Goal: Task Accomplishment & Management: Use online tool/utility

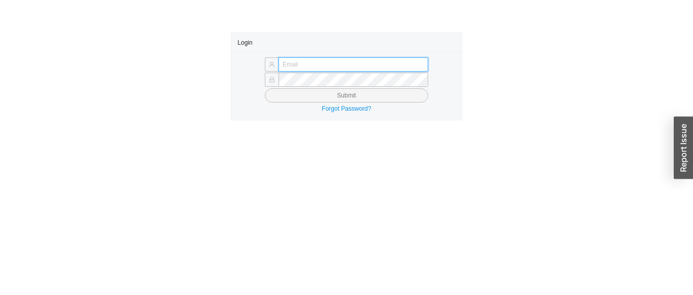
click at [408, 62] on input "text" at bounding box center [354, 64] width 150 height 14
type input "[EMAIL_ADDRESS][DOMAIN_NAME]"
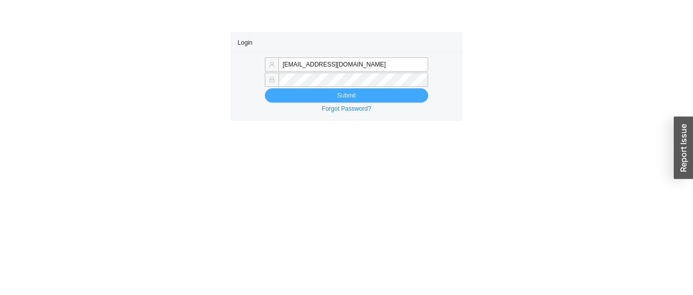
click at [311, 90] on button "Submit" at bounding box center [346, 95] width 163 height 14
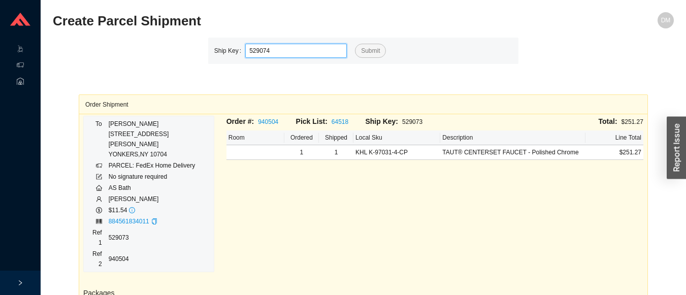
type input "529074"
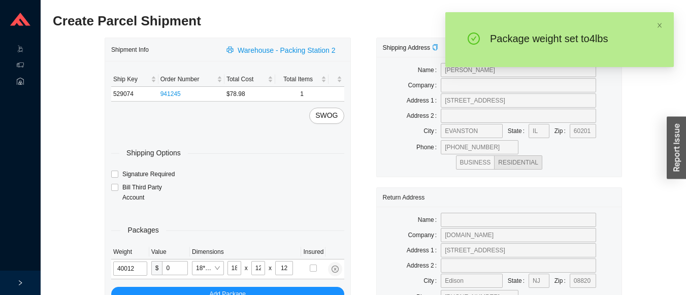
type input "4"
type input "6"
type input "4"
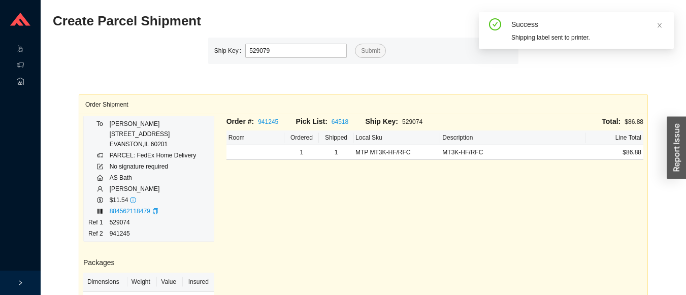
type input "529079"
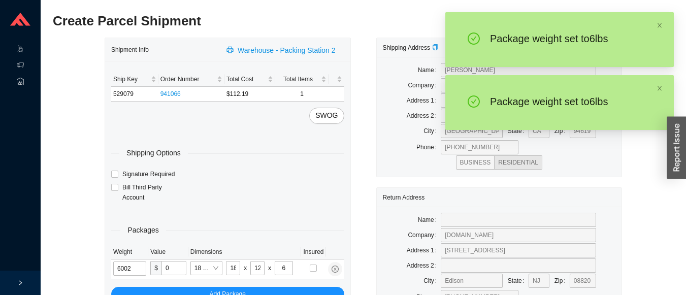
type input "6"
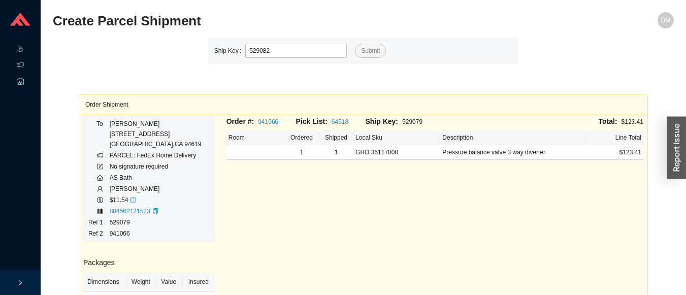
type input "529082"
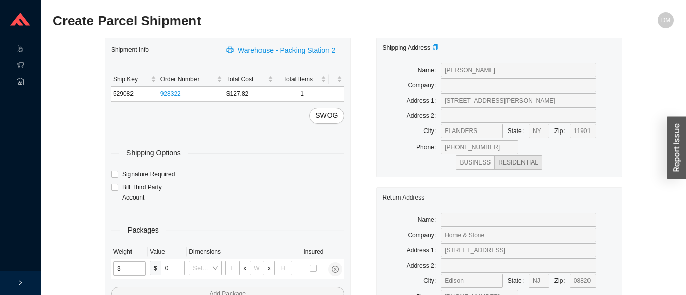
type input "31"
type input "24"
type input "16"
click at [235, 268] on input "24" at bounding box center [234, 268] width 14 height 14
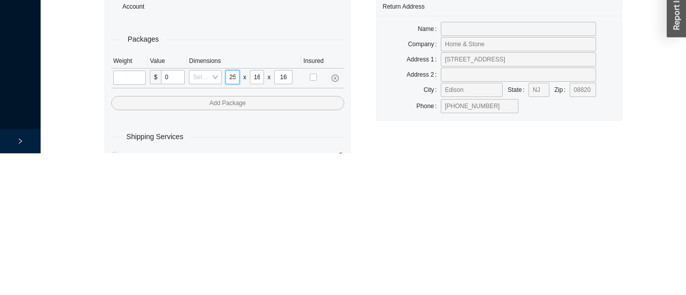
scroll to position [0, 1]
type input "25"
click at [257, 218] on input "16" at bounding box center [257, 219] width 14 height 14
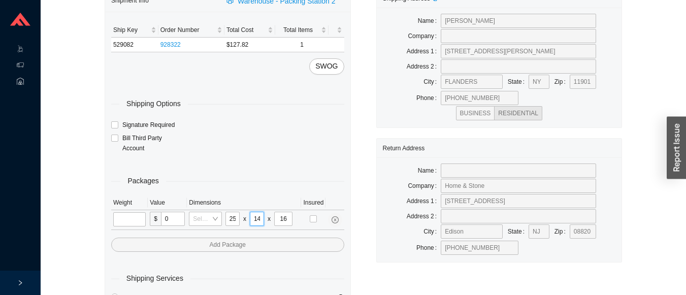
type input "14"
click at [286, 218] on input "16" at bounding box center [283, 219] width 18 height 14
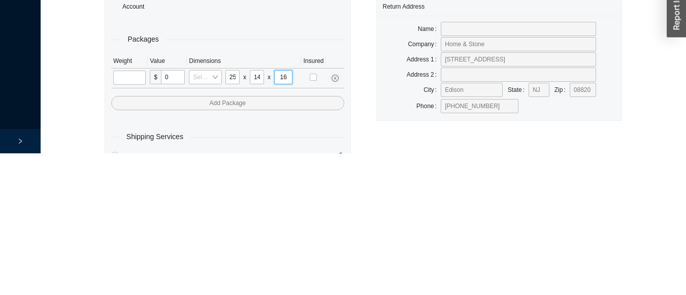
type input "1"
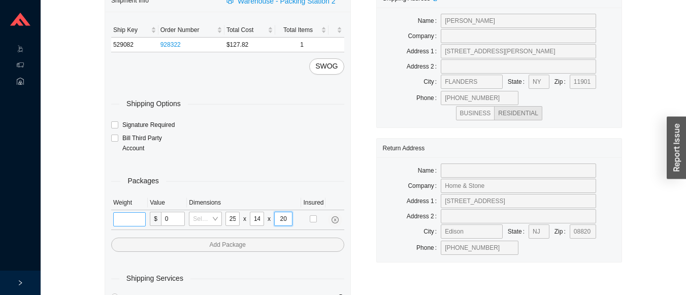
type input "20"
click at [140, 223] on input "tel" at bounding box center [129, 219] width 32 height 14
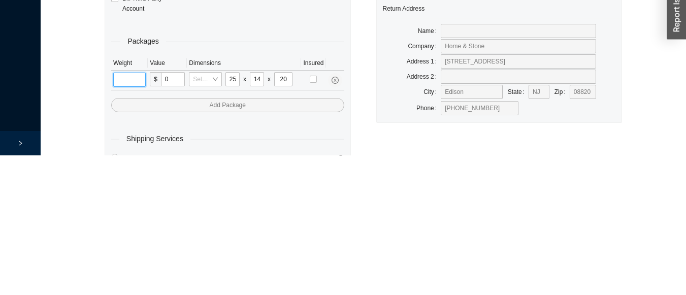
scroll to position [50, 0]
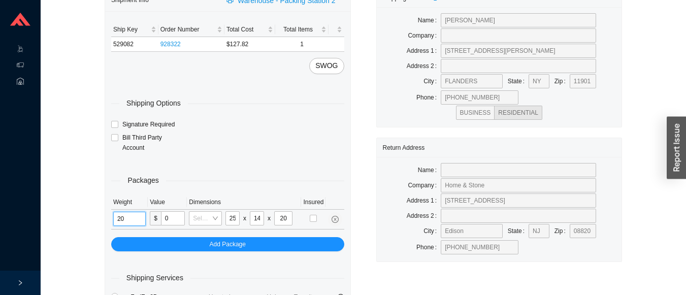
type input "20"
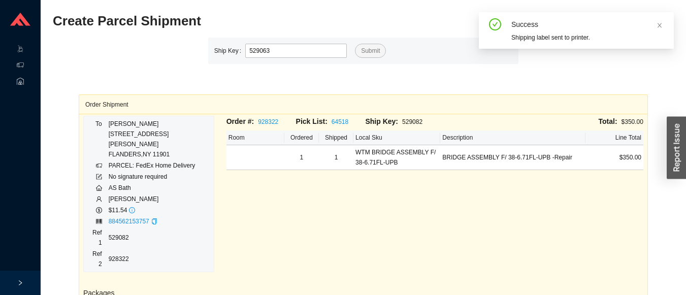
type input "529063"
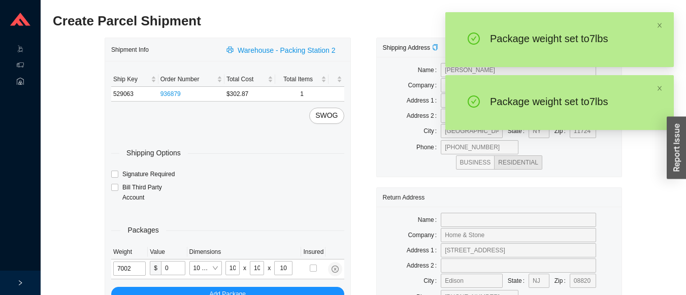
type input "7"
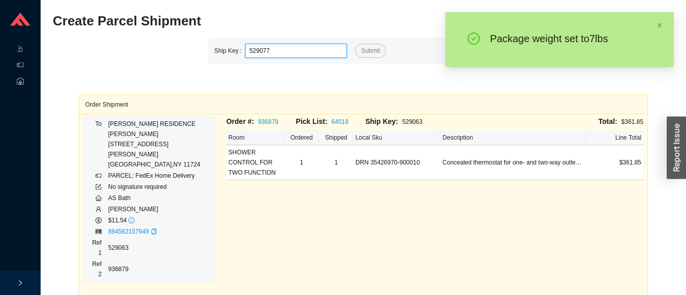
type input "529077"
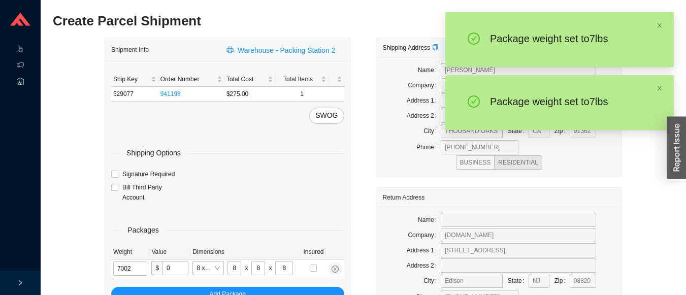
type input "7"
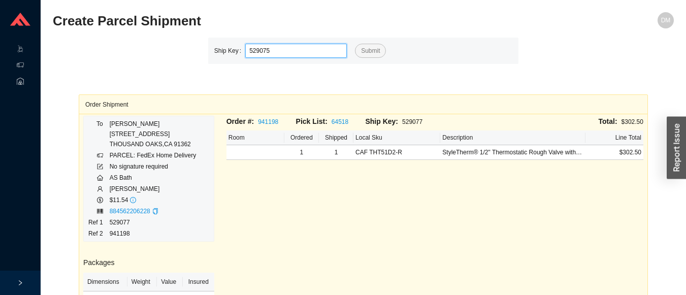
type input "529075"
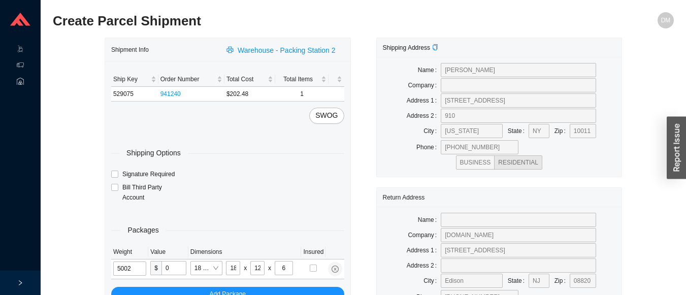
type input "5"
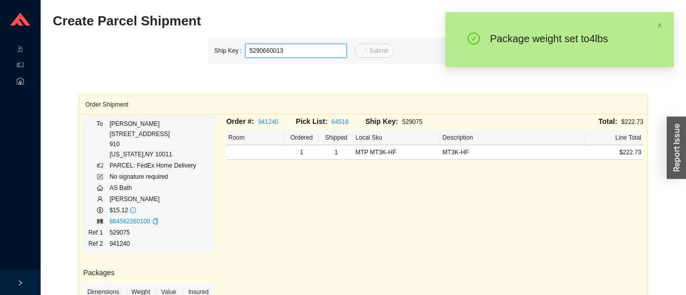
type input "13"
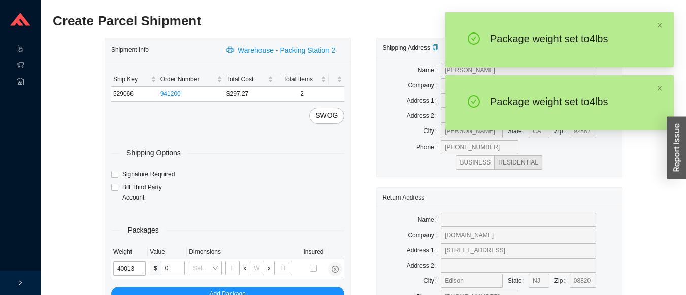
type input "4"
type input "10"
type input "4"
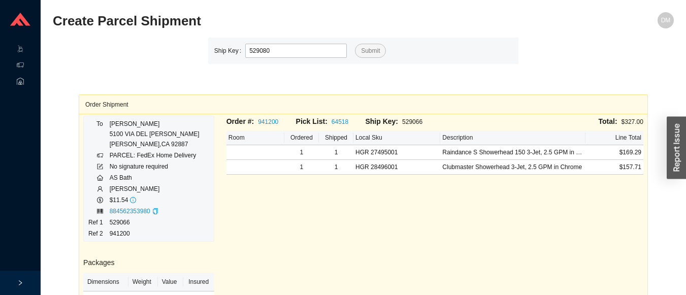
type input "529080"
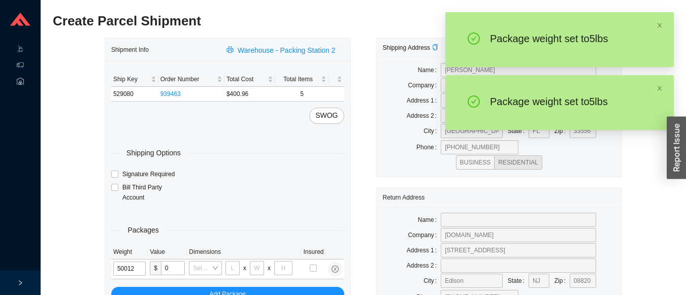
type input "5"
type input "18"
type input "12"
type input "6"
type input "5"
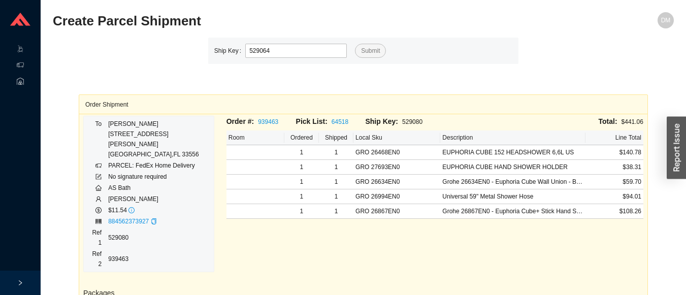
type input "529064"
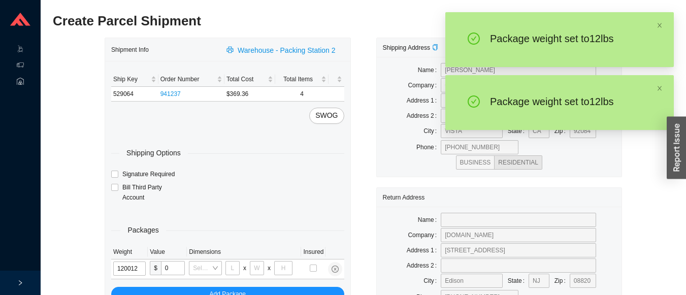
type input "12"
type input "18"
type input "12"
type input "6"
type input "12"
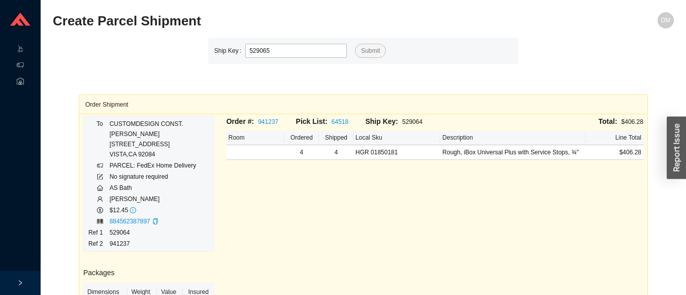
type input "529065"
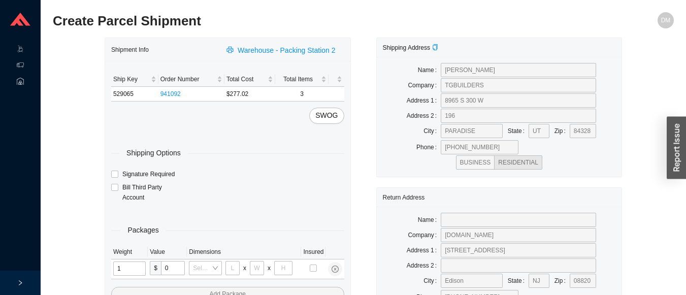
type input "12"
type input "18"
type input "12"
type input "6"
type input "2"
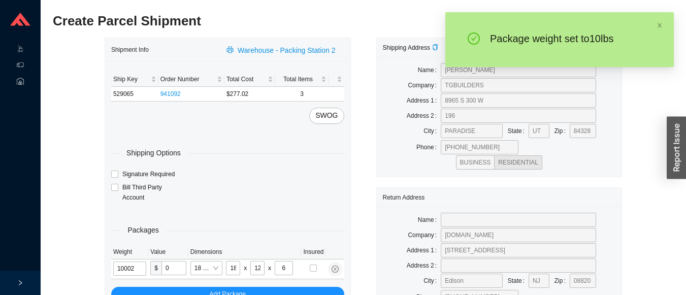
type input "10"
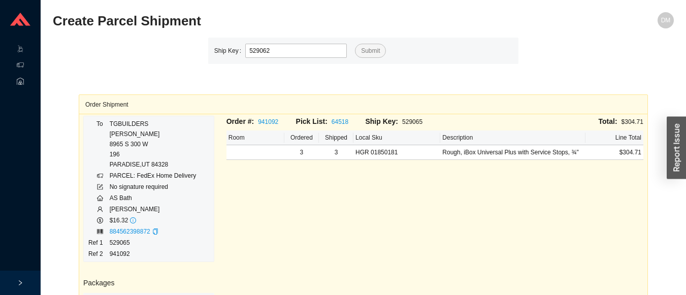
type input "529062"
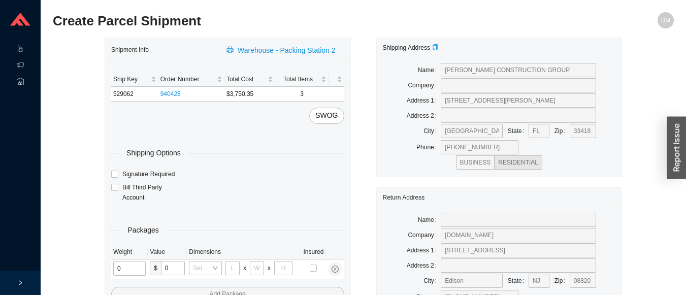
type input "2"
type input "18"
type input "8"
type input "42"
type input "21"
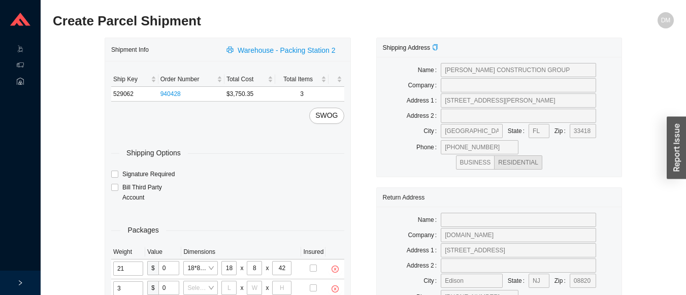
type input "33"
type input "24"
type input "14"
type input "4"
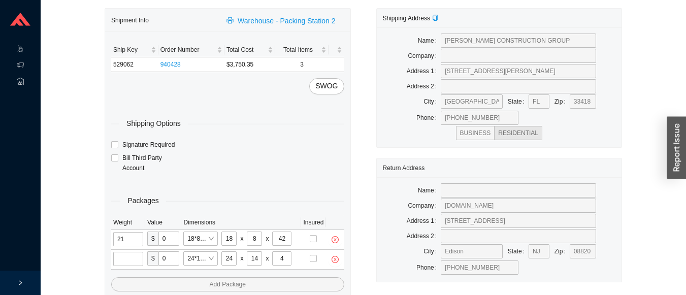
scroll to position [37, 0]
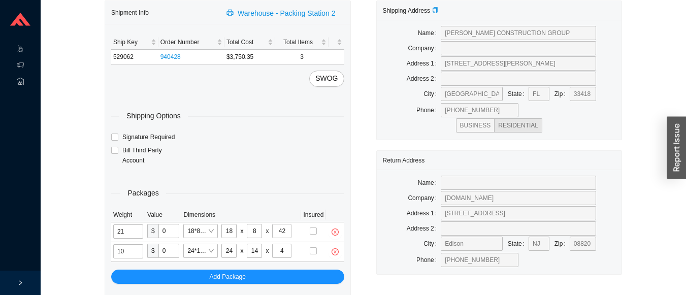
type input "10"
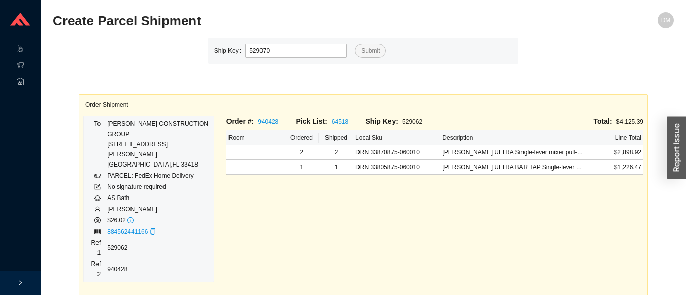
type input "529070"
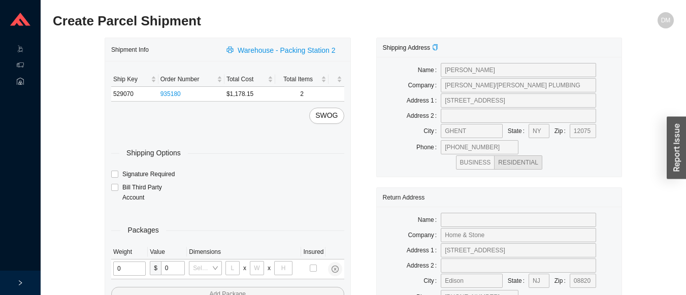
type input "1"
type input "18"
type input "5"
type input "36"
type input "1"
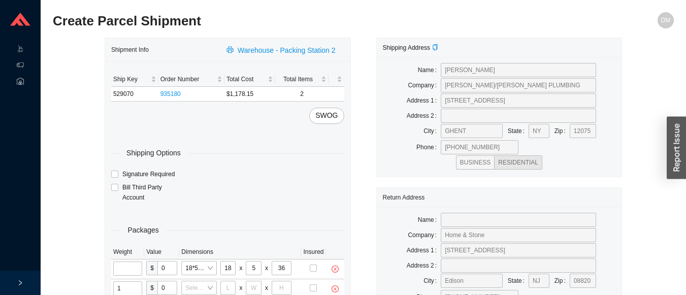
type input "11"
type input "14"
type input "7"
type input "6"
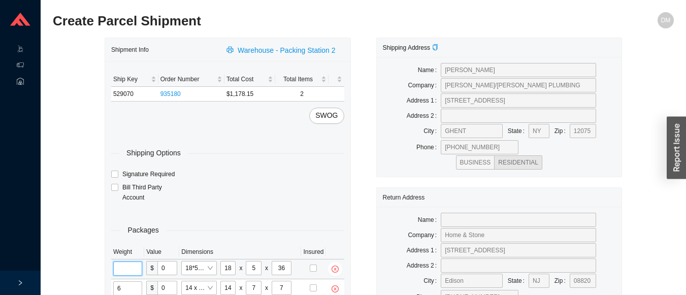
click at [139, 263] on input "tel" at bounding box center [127, 268] width 29 height 14
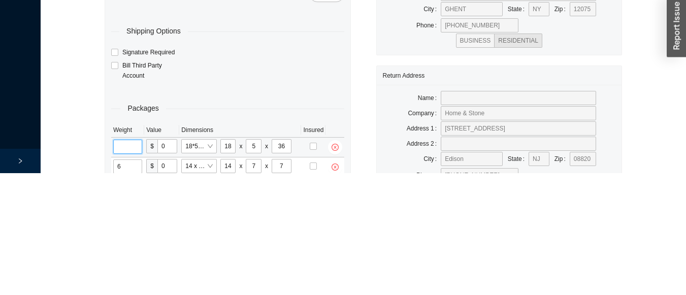
scroll to position [50, 0]
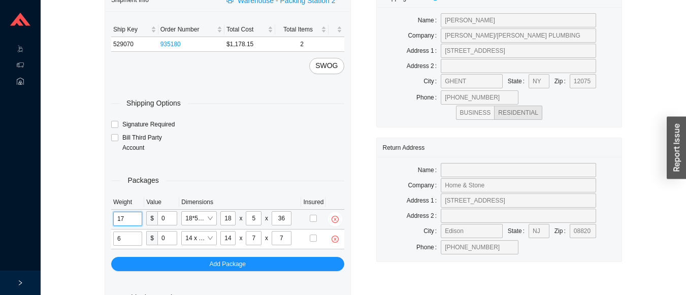
type input "17"
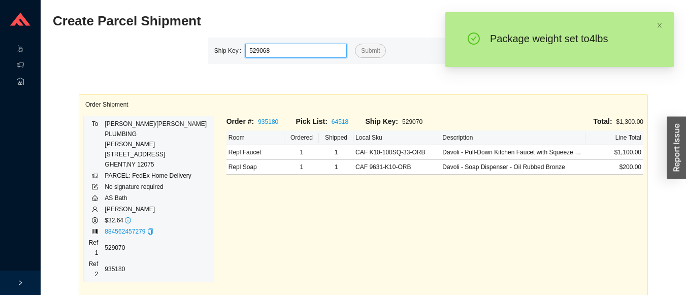
type input "529068"
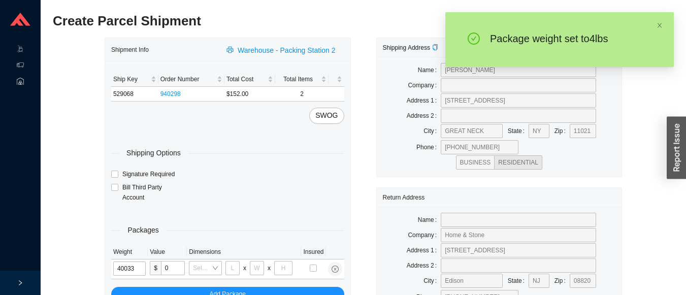
type input "4"
type input "24"
type input "14"
type input "4"
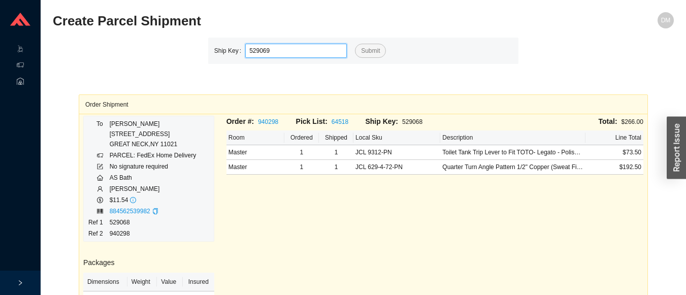
type input "529069"
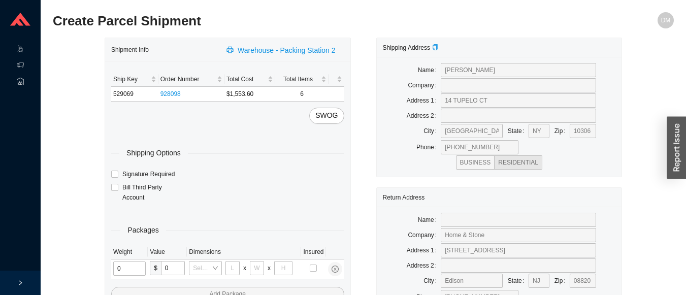
type input "2"
type input "18"
type input "8"
type input "42"
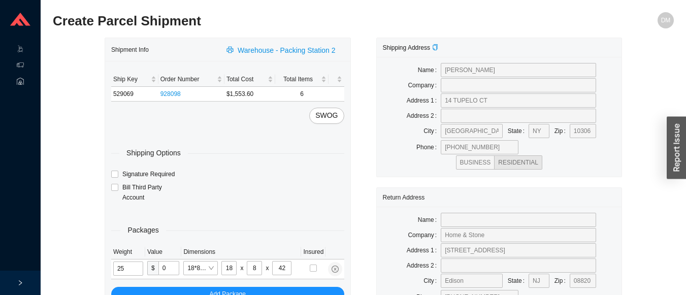
type input "25"
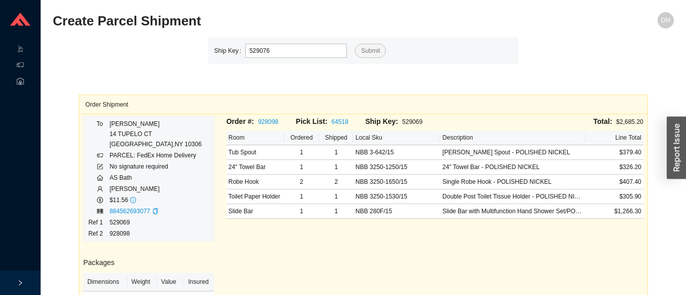
type input "529076"
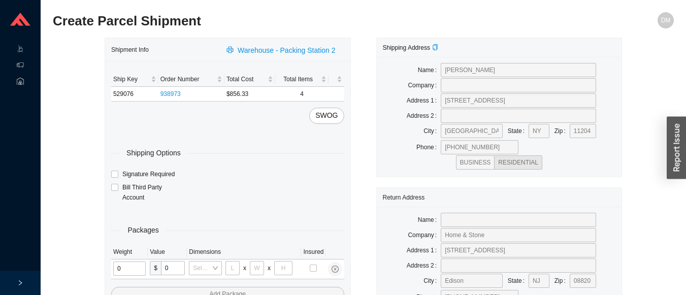
type input "2"
type input "18"
type input "8"
type input "42"
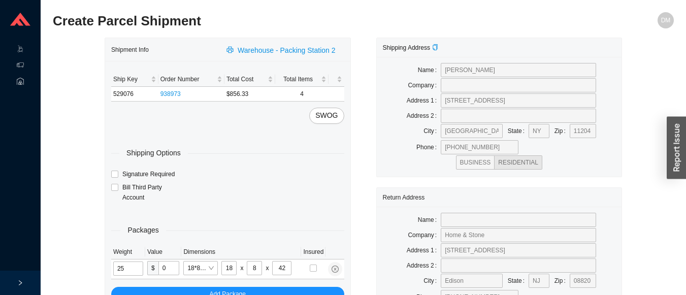
type input "25"
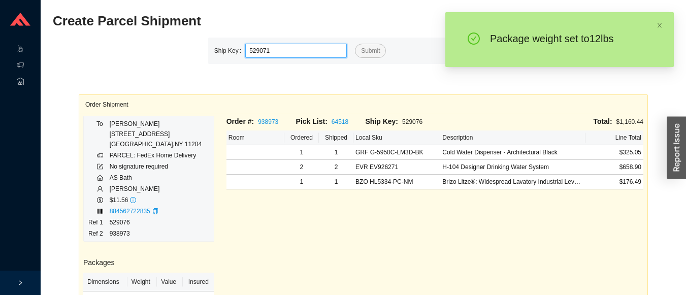
type input "529071"
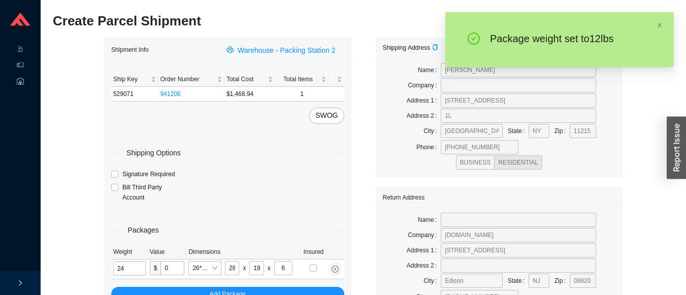
type input "12"
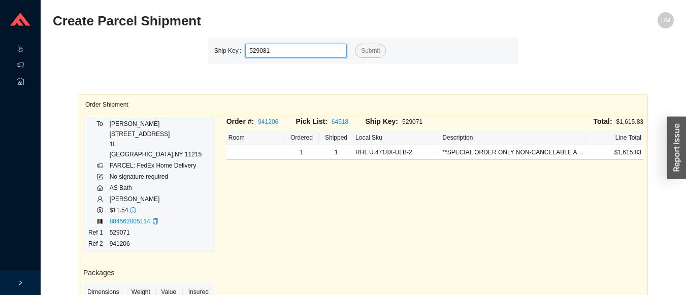
type input "529081"
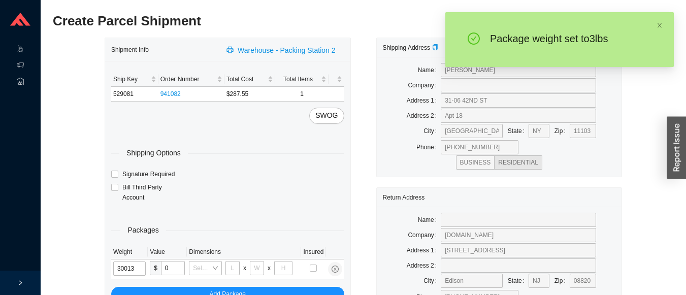
type input "3"
type input "10"
type input "3"
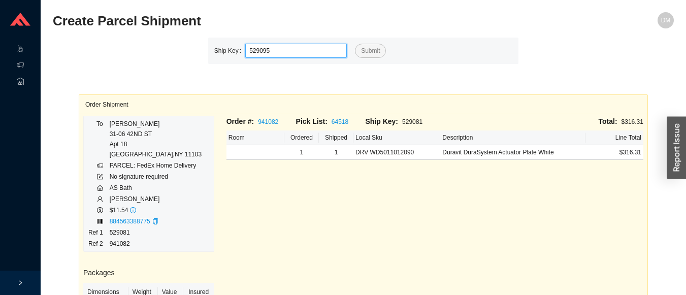
type input "529095"
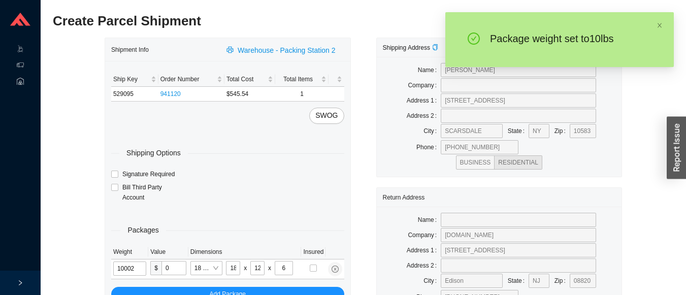
type input "10"
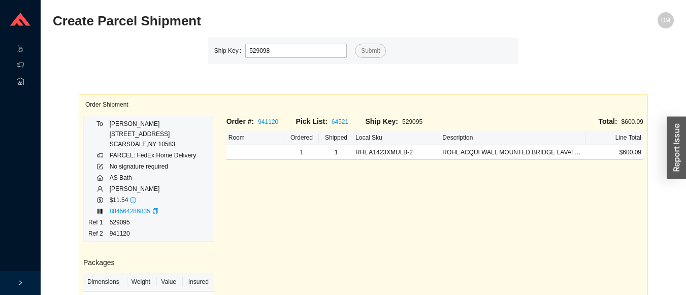
type input "529098"
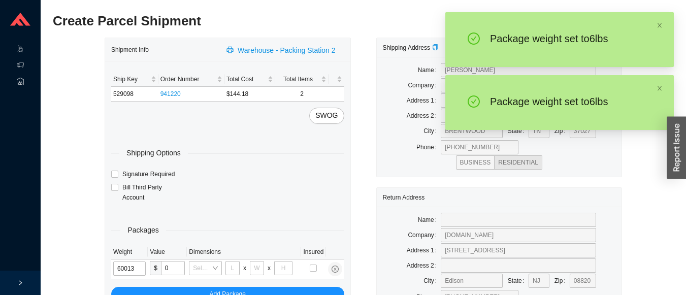
type input "6"
type input "10"
type input "6"
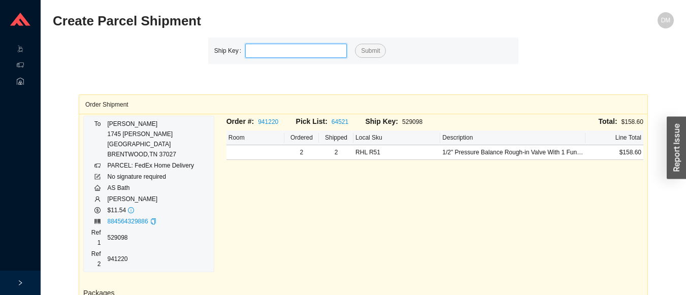
scroll to position [9, 0]
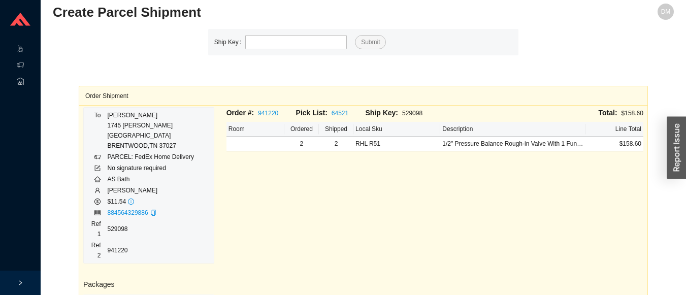
click at [655, 218] on div "Order Shipment To [PERSON_NAME] [STREET_ADDRESS][PERSON_NAME][PERSON_NAME] PARC…" at bounding box center [363, 251] width 621 height 393
type input "529094"
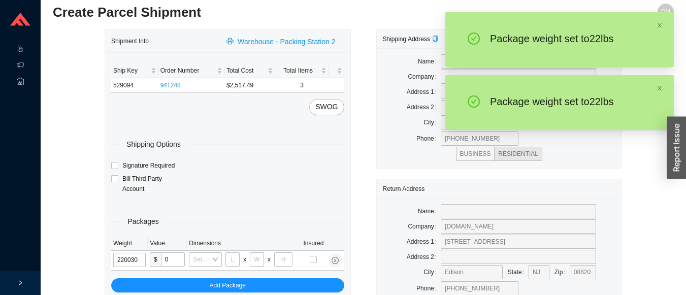
type input "22"
type input "26"
type input "20"
type input "12"
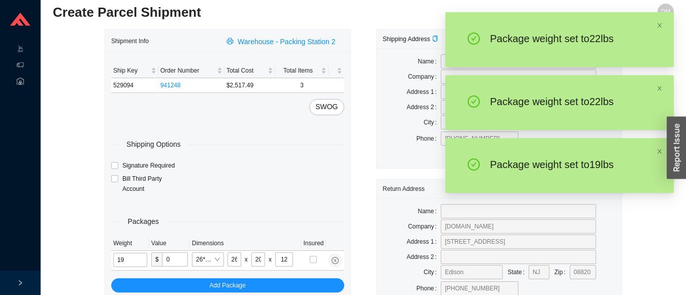
type input "19"
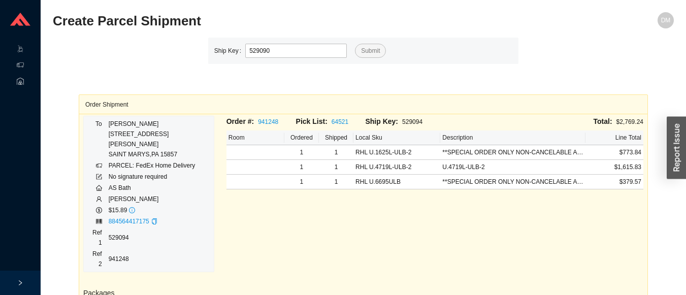
type input "529090"
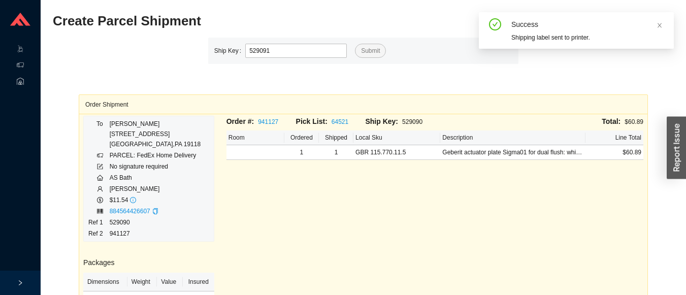
type input "529091"
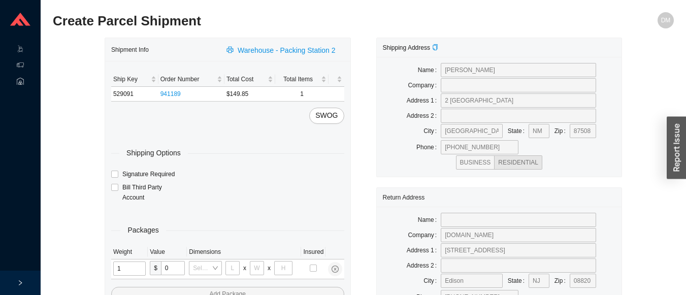
type input "11"
type input "14"
type input "7"
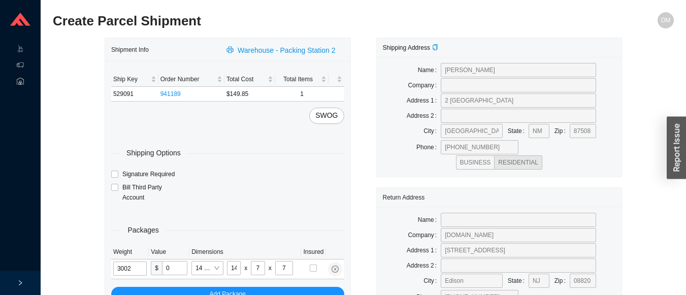
type input "3"
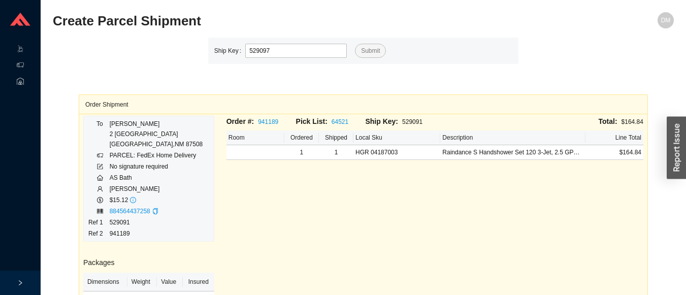
type input "529097"
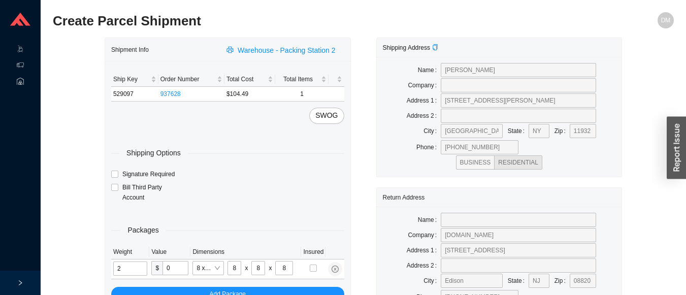
type input "3"
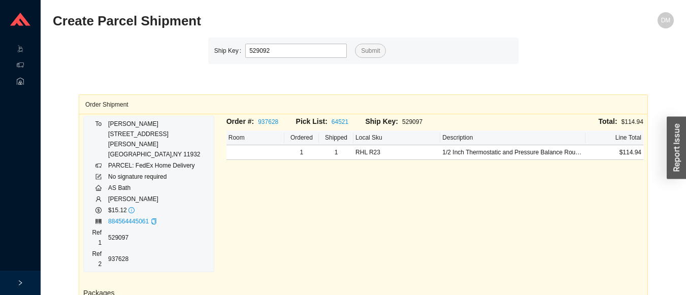
type input "529092"
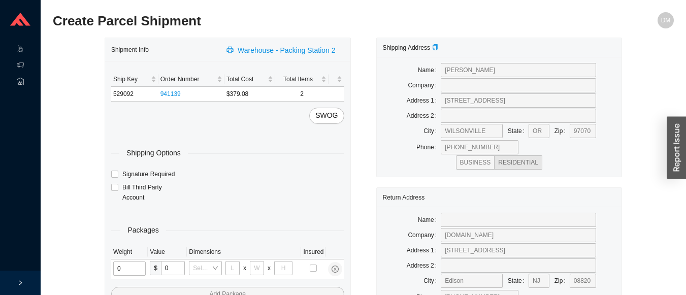
type input "2"
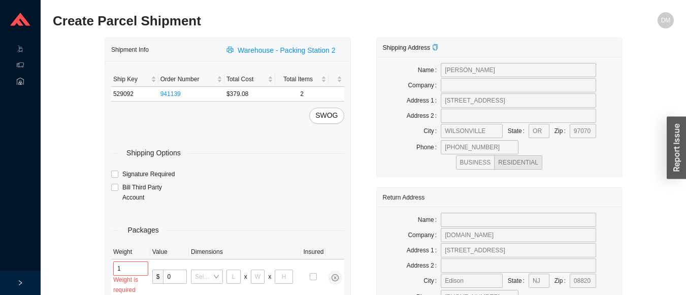
type input "11"
type input "14"
type input "7"
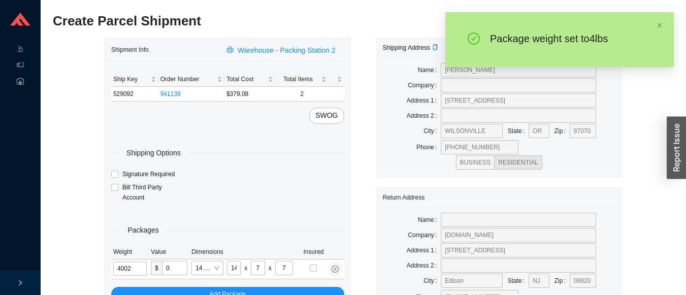
type input "4"
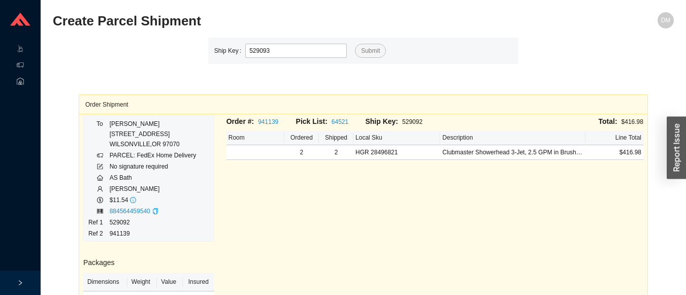
type input "529093"
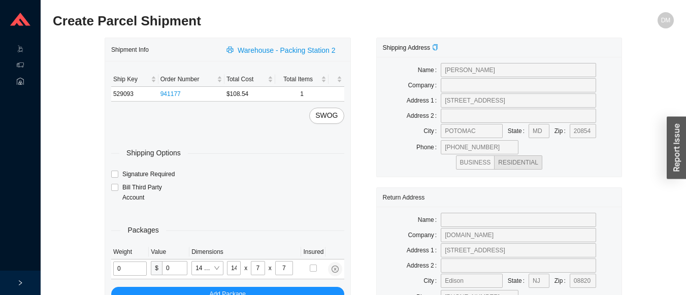
type input "2"
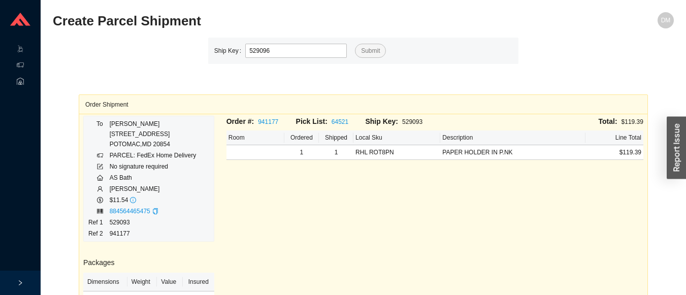
type input "529096"
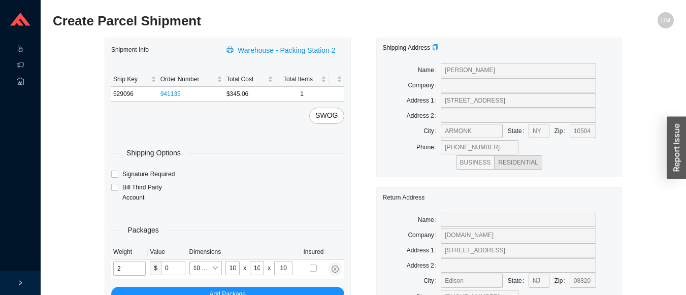
type input "3"
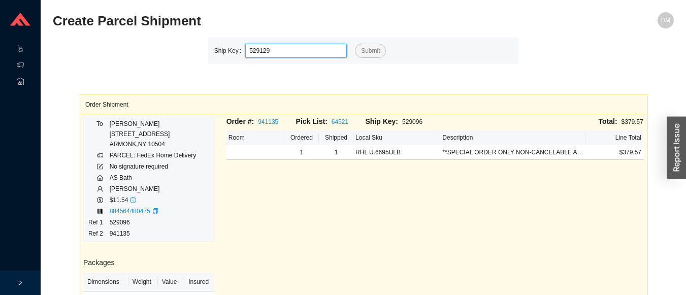
type input "529129"
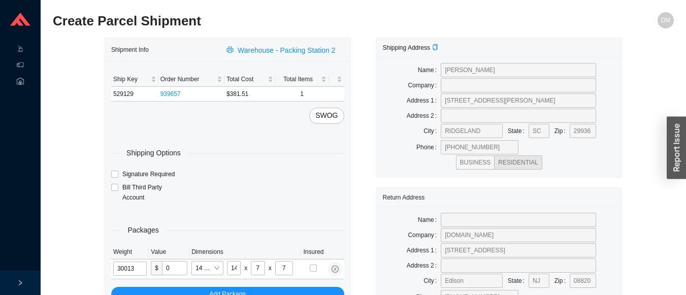
type input "3"
type input "10"
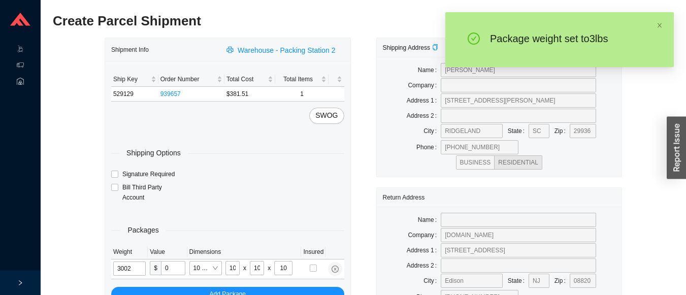
type input "3"
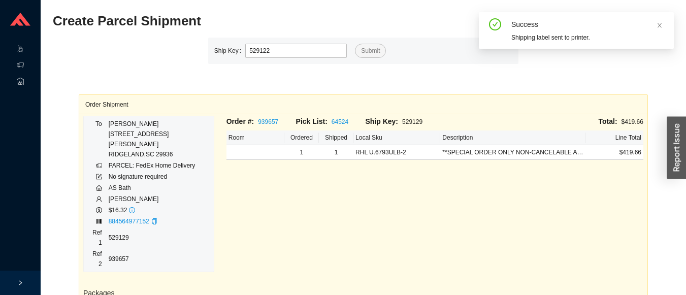
type input "529122"
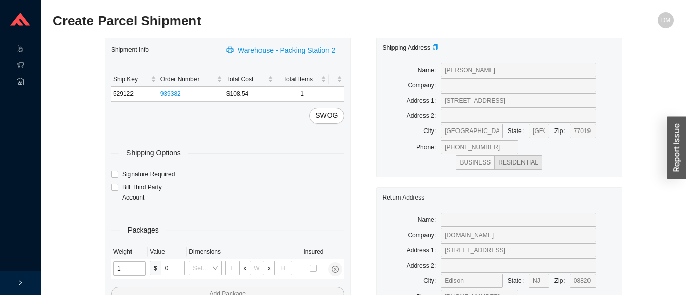
type input "13"
type input "10"
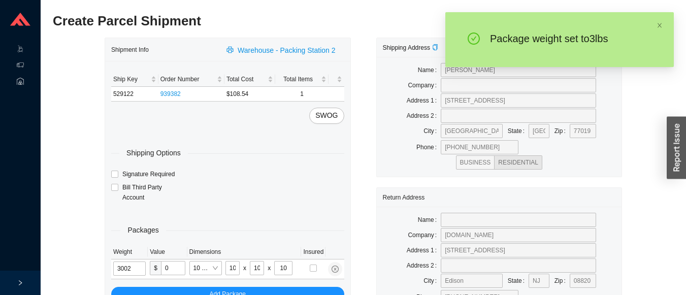
type input "3"
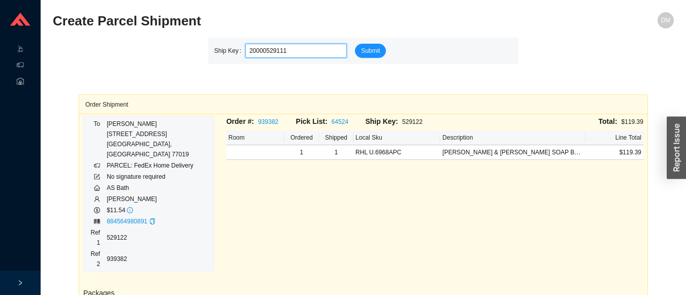
type input "529111"
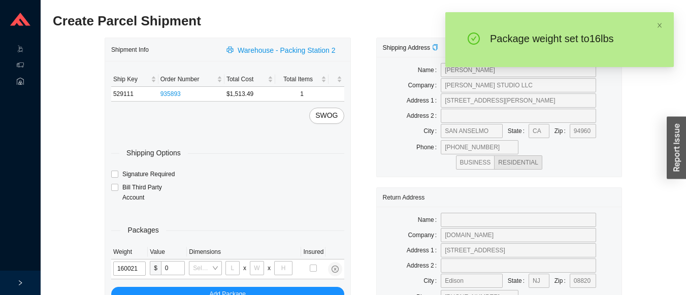
type input "16"
type input "18"
type input "12"
type input "16"
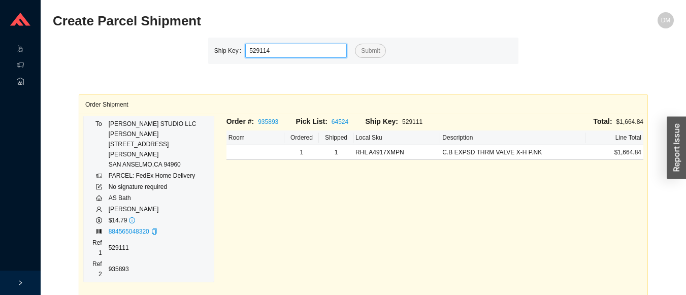
type input "529114"
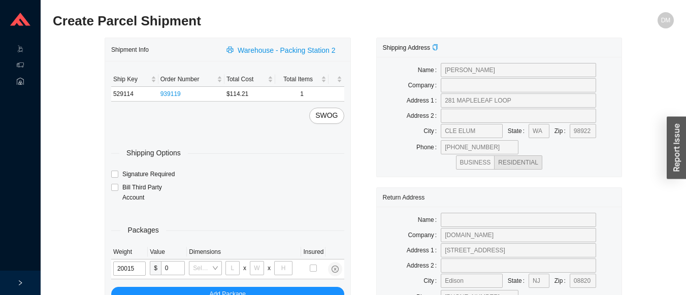
type input "2"
type input "8"
type input "2"
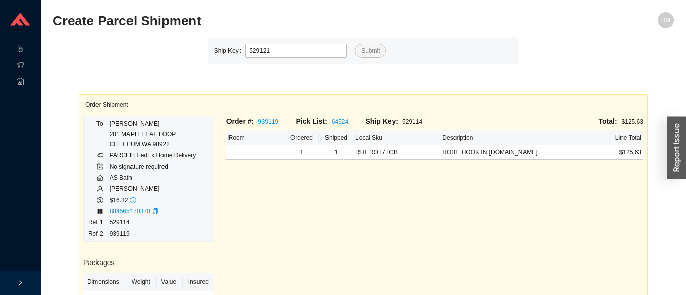
type input "529121"
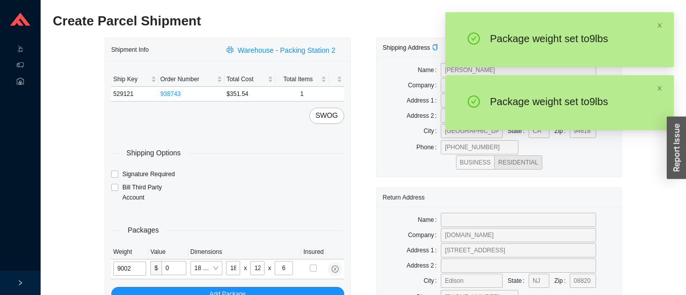
type input "9"
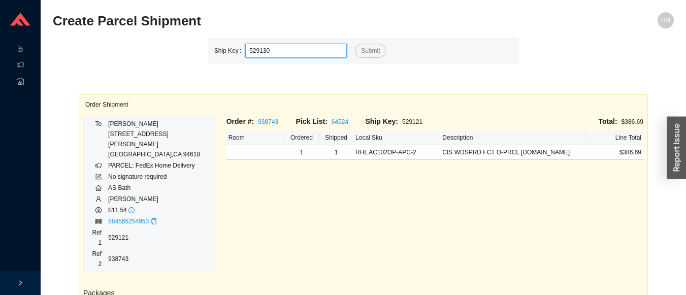
type input "529130"
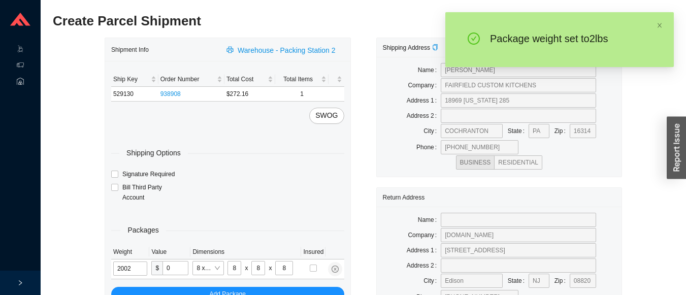
type input "2"
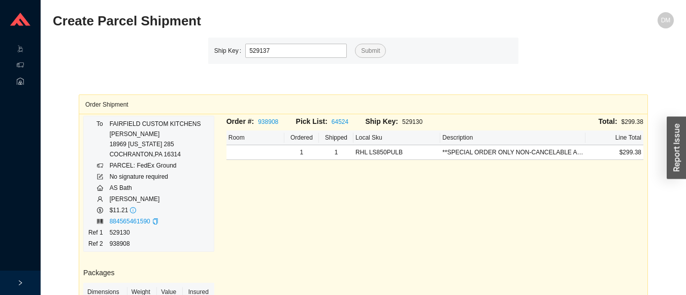
type input "529137"
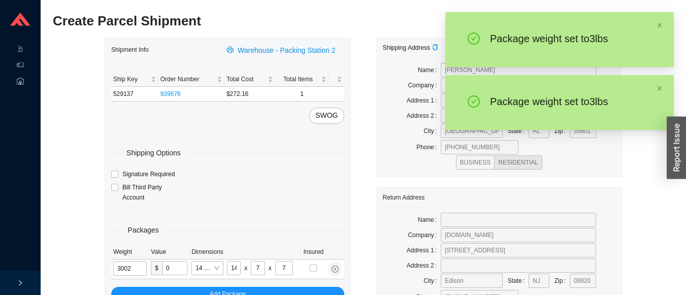
type input "3"
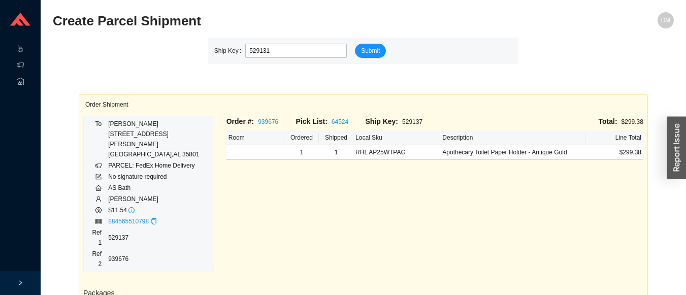
type input "529131"
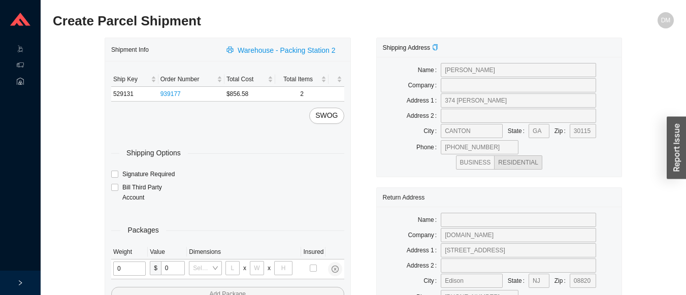
type input "1"
type input "18"
type input "5"
type input "36"
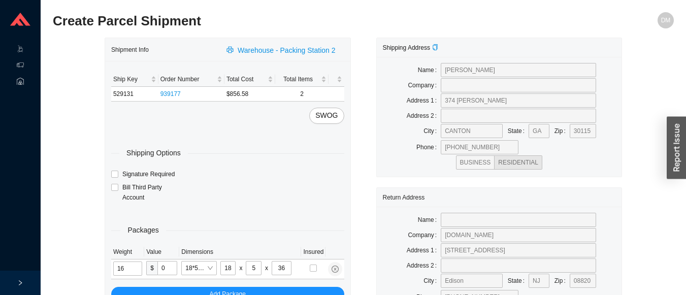
type input "16"
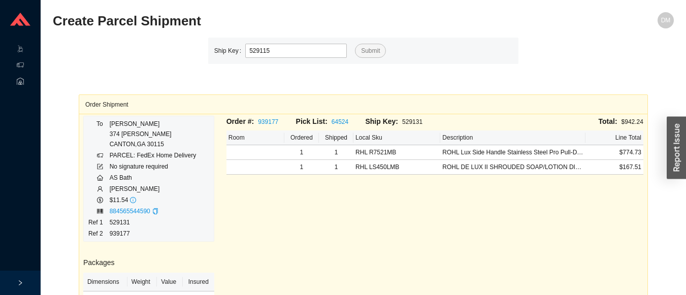
type input "529115"
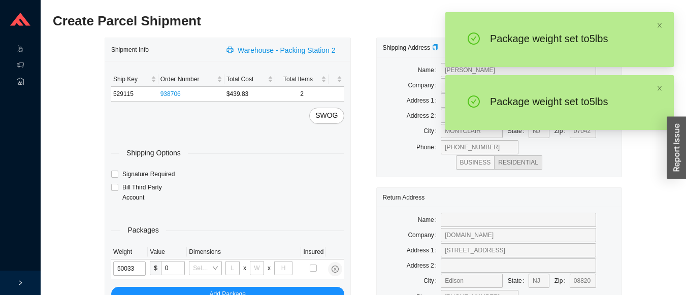
type input "5"
type input "24"
type input "14"
type input "4"
type input "5"
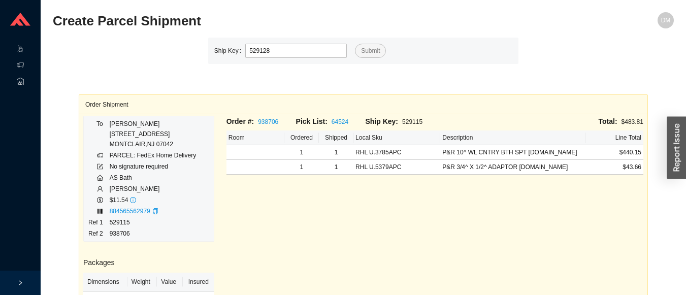
type input "529128"
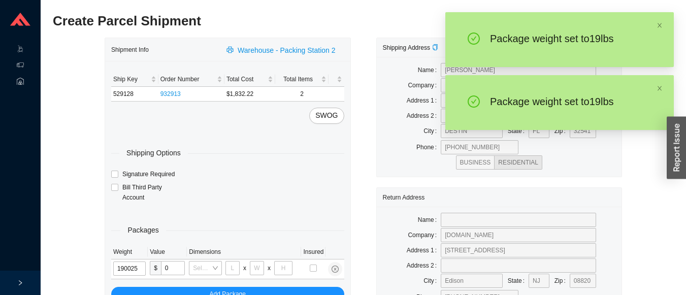
type input "19"
type input "28"
type input "16"
type input "7"
type input "19"
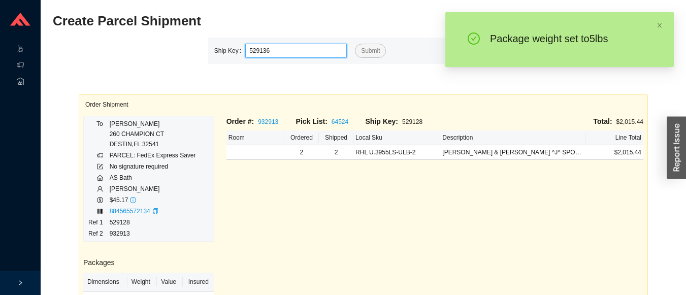
type input "529136"
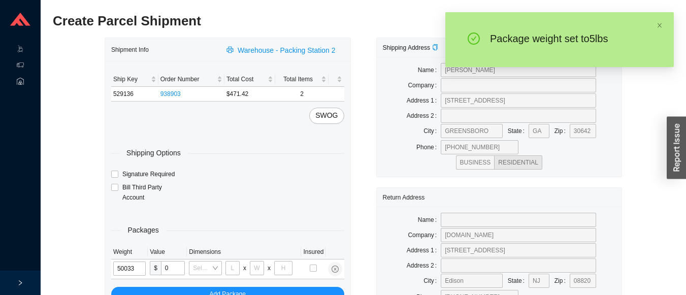
type input "5"
type input "24"
type input "14"
type input "4"
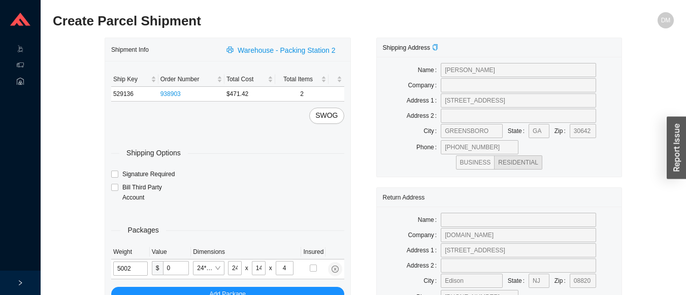
type input "5"
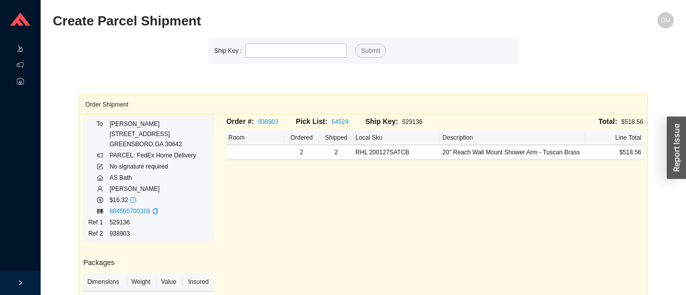
click at [28, 50] on icon at bounding box center [29, 50] width 5 height 0
click at [61, 48] on link "Start Pick" at bounding box center [64, 49] width 26 height 7
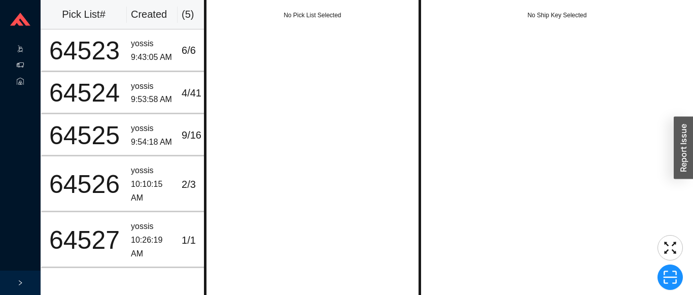
click at [28, 66] on icon at bounding box center [29, 66] width 5 height 0
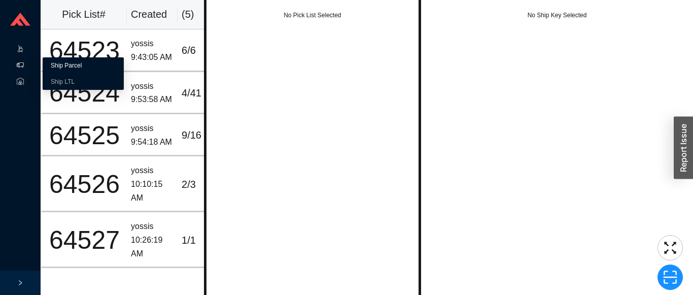
click at [62, 69] on link "Ship Parcel" at bounding box center [66, 65] width 31 height 7
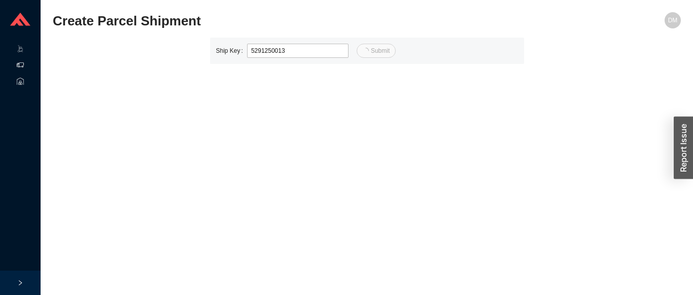
type input "13"
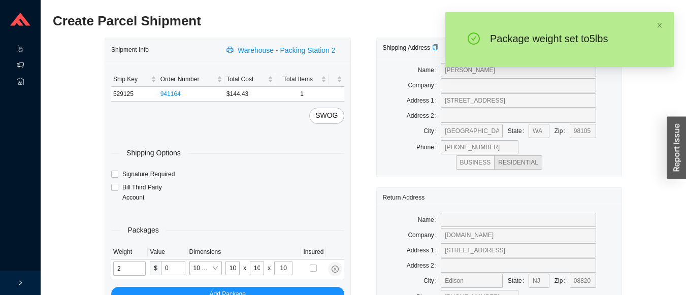
type input "5"
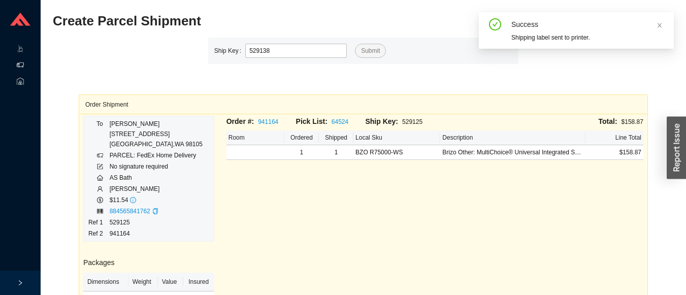
type input "529138"
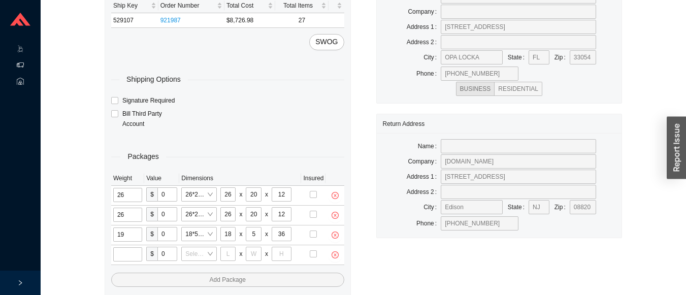
scroll to position [77, 0]
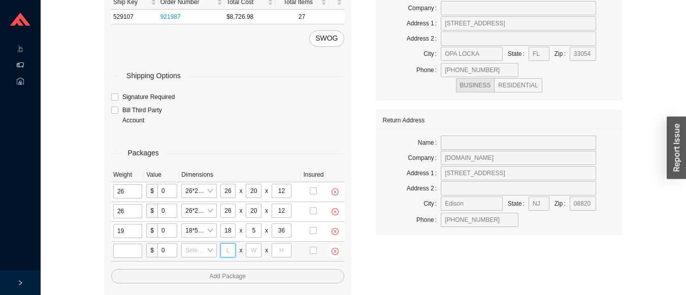
click at [228, 252] on input "tel" at bounding box center [228, 250] width 16 height 14
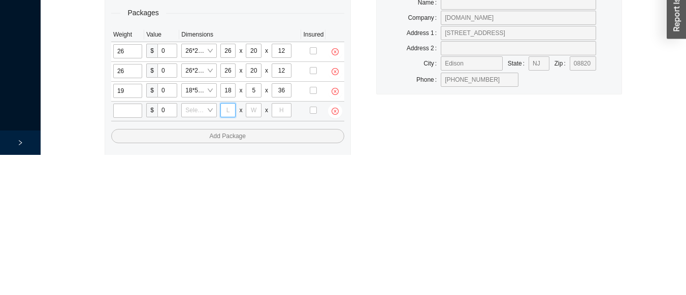
scroll to position [109, 0]
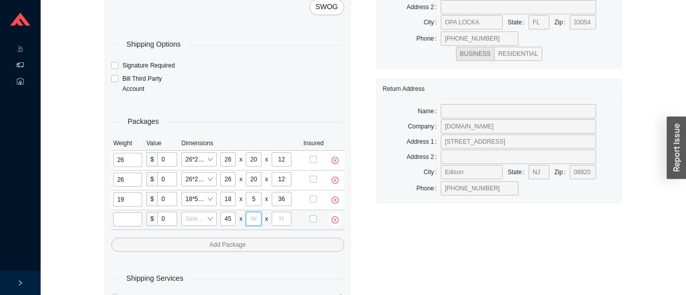
click at [253, 220] on input "tel" at bounding box center [254, 219] width 16 height 14
click at [283, 219] on input "tel" at bounding box center [282, 219] width 20 height 14
click at [126, 221] on input "tel" at bounding box center [127, 219] width 29 height 14
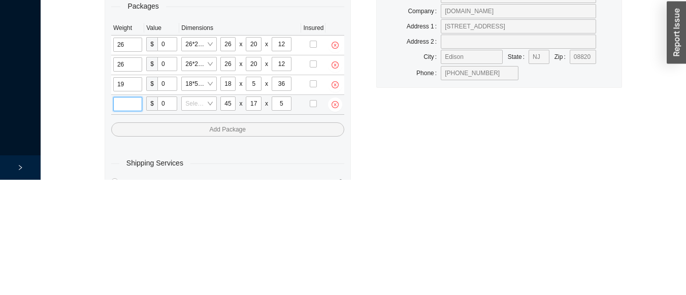
scroll to position [109, 0]
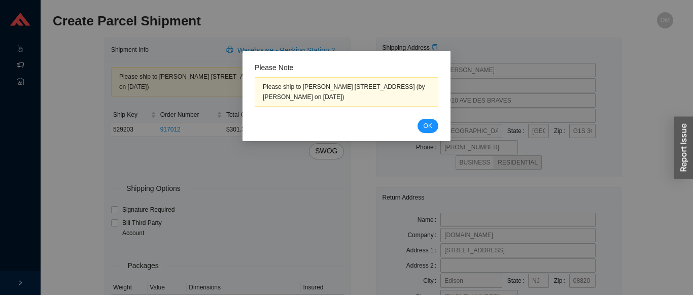
click at [427, 131] on span "OK" at bounding box center [428, 126] width 9 height 10
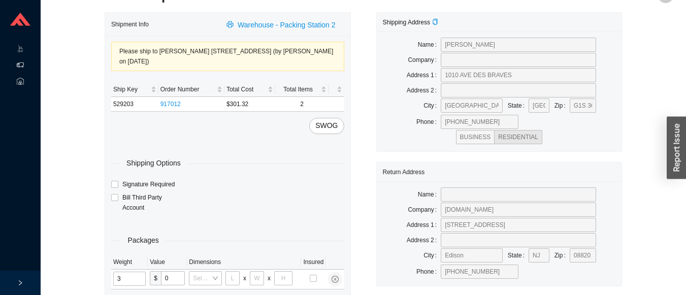
scroll to position [26, 0]
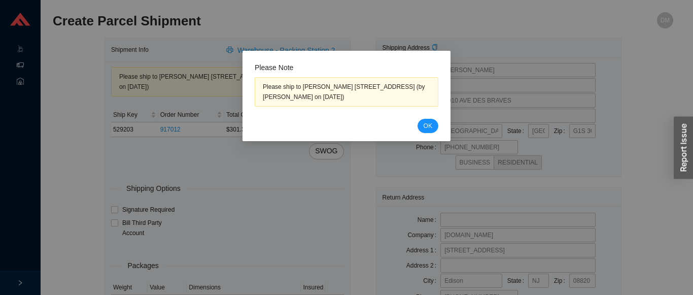
click at [432, 133] on button "OK" at bounding box center [428, 126] width 21 height 14
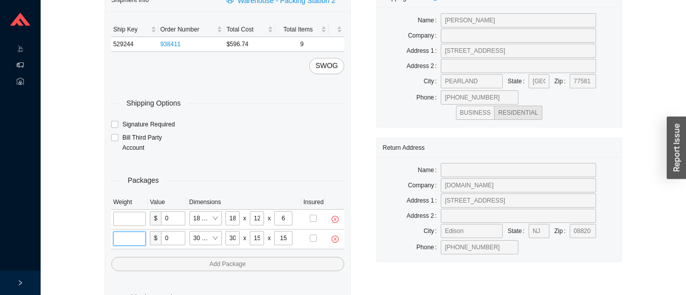
scroll to position [50, 0]
click at [137, 215] on input "tel" at bounding box center [129, 218] width 32 height 14
click at [136, 240] on input "tel" at bounding box center [129, 238] width 32 height 14
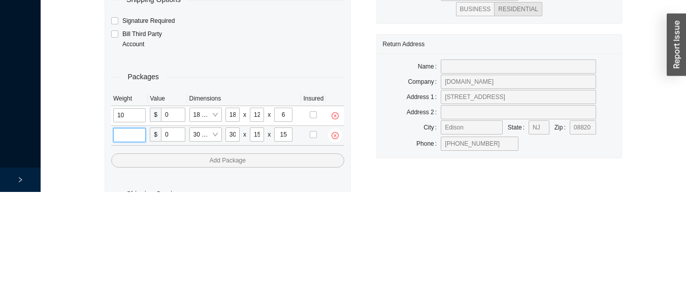
scroll to position [70, 0]
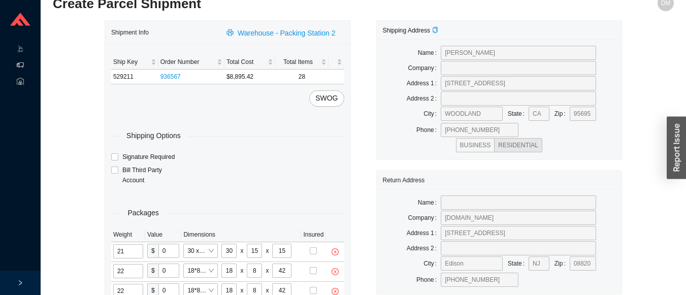
scroll to position [37, 0]
